Goal: Task Accomplishment & Management: Manage account settings

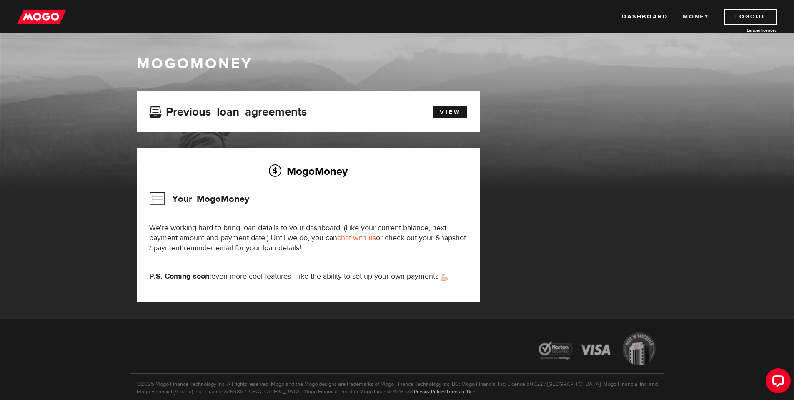
click at [700, 12] on link "Money" at bounding box center [696, 17] width 26 height 16
click at [47, 19] on img at bounding box center [41, 17] width 49 height 16
click at [42, 11] on img at bounding box center [41, 17] width 49 height 16
